Goal: Use online tool/utility: Utilize a website feature to perform a specific function

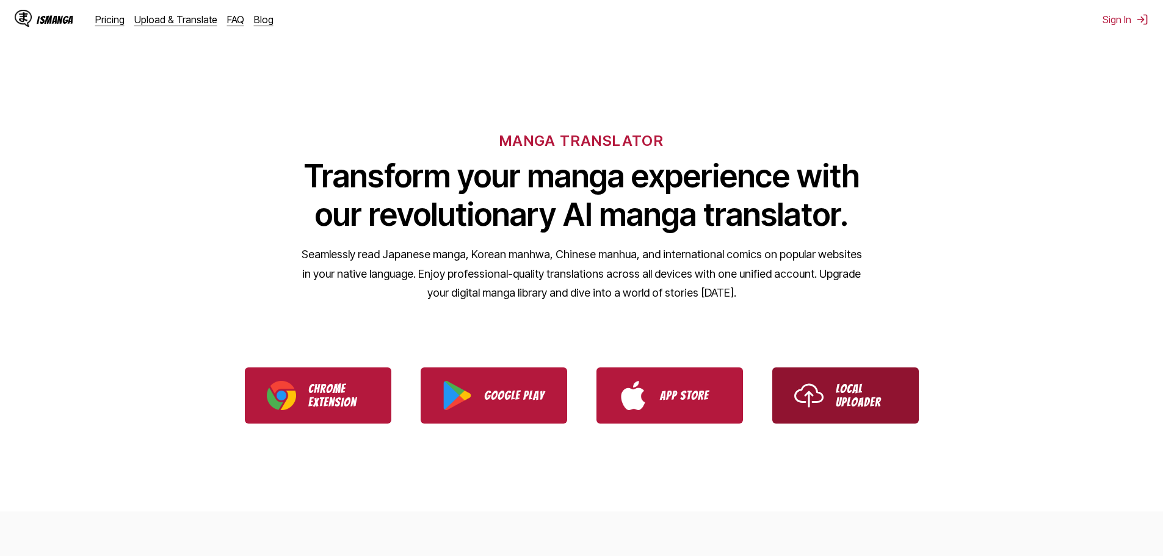
click at [863, 405] on p "Local Uploader" at bounding box center [866, 395] width 61 height 27
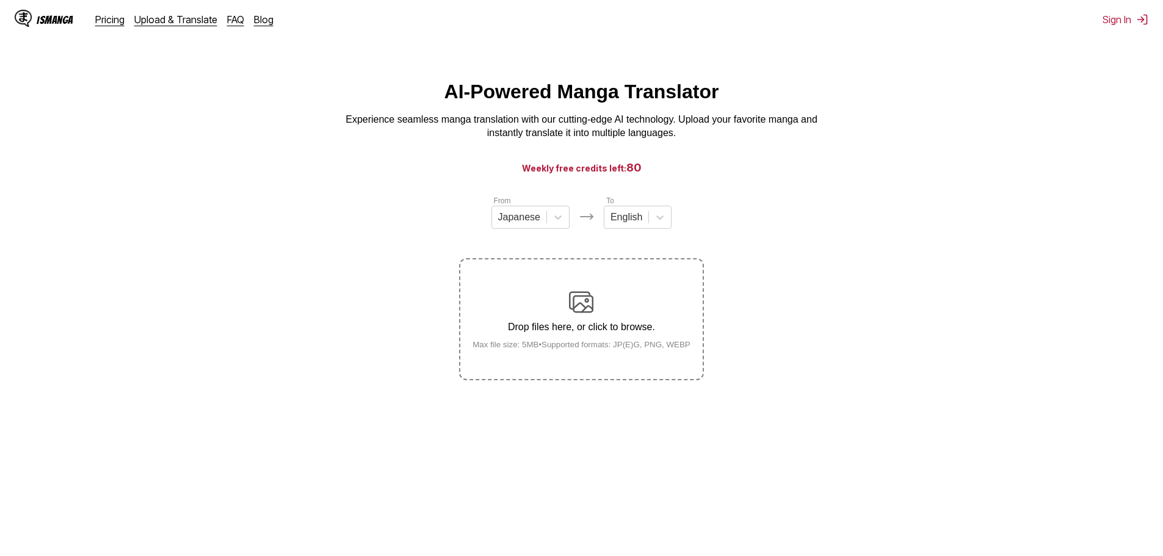
click at [580, 300] on img at bounding box center [581, 302] width 24 height 24
click at [0, 0] on input "Drop files here, or click to browse. Max file size: 5MB • Supported formats: JP…" at bounding box center [0, 0] width 0 height 0
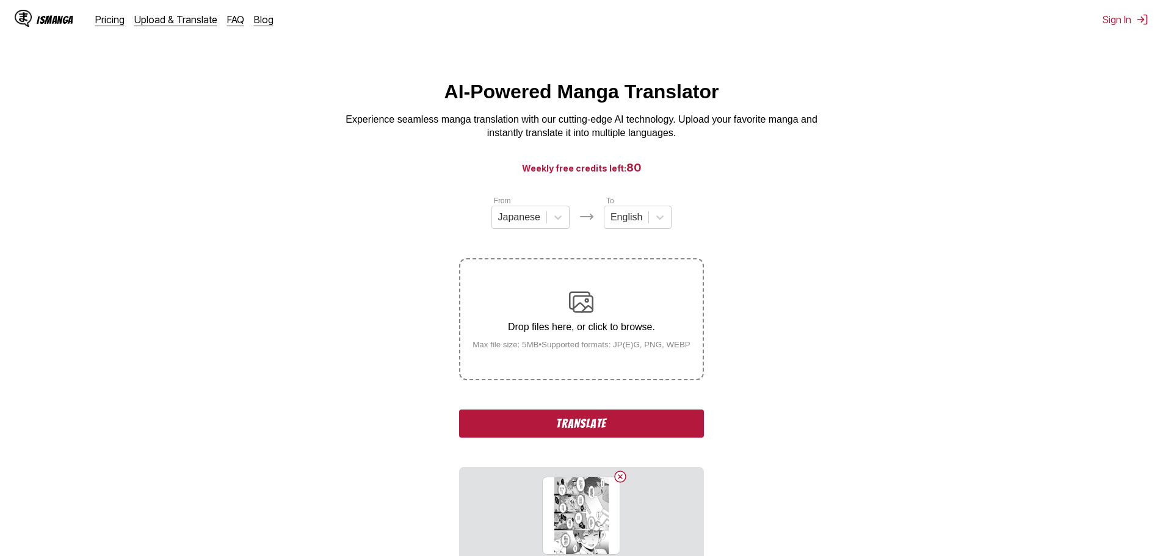
click at [623, 417] on button "Translate" at bounding box center [581, 424] width 244 height 28
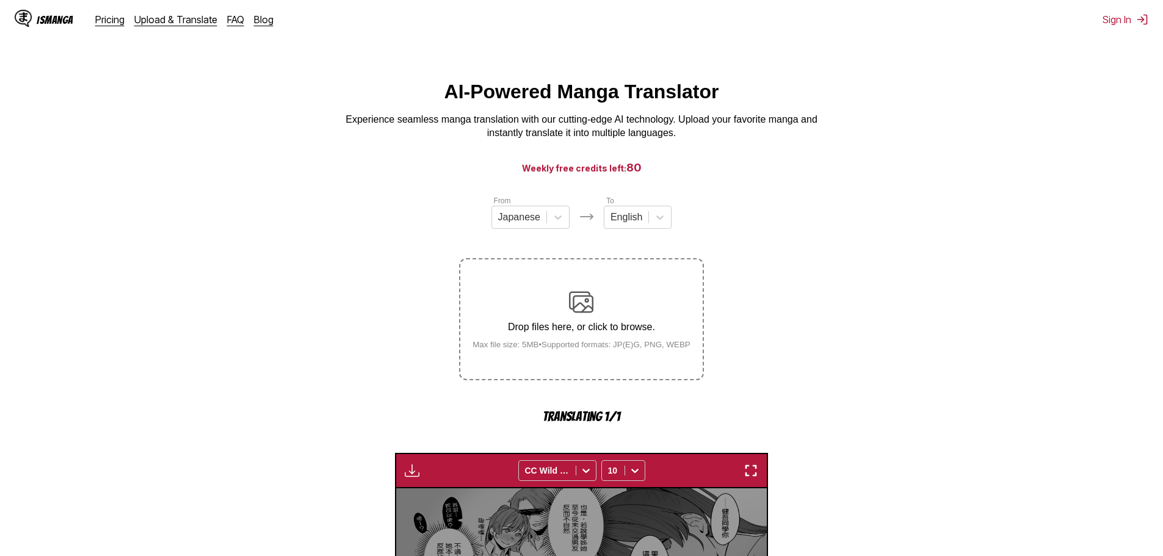
scroll to position [361, 0]
